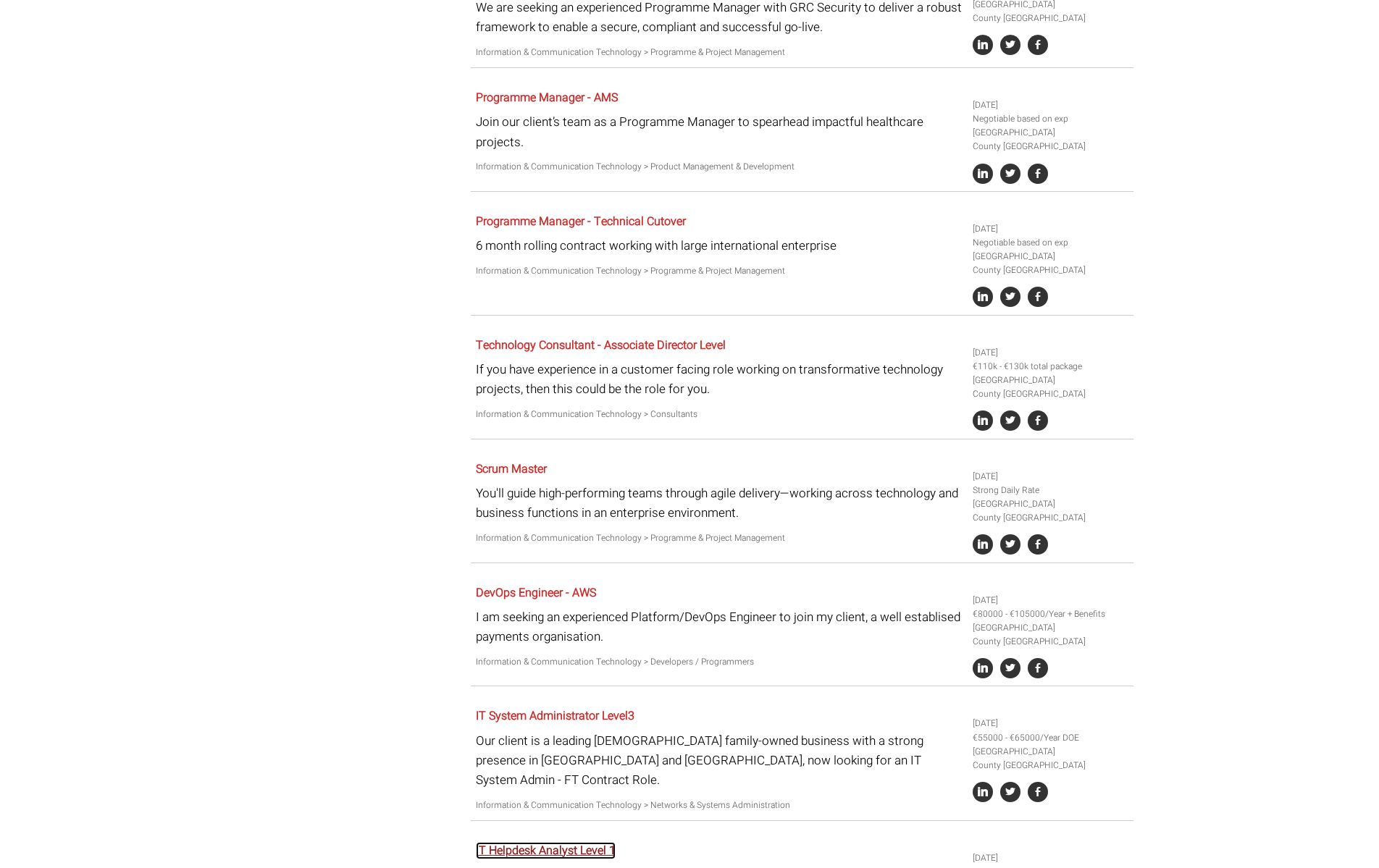
scroll to position [2323, 0]
